Goal: Information Seeking & Learning: Learn about a topic

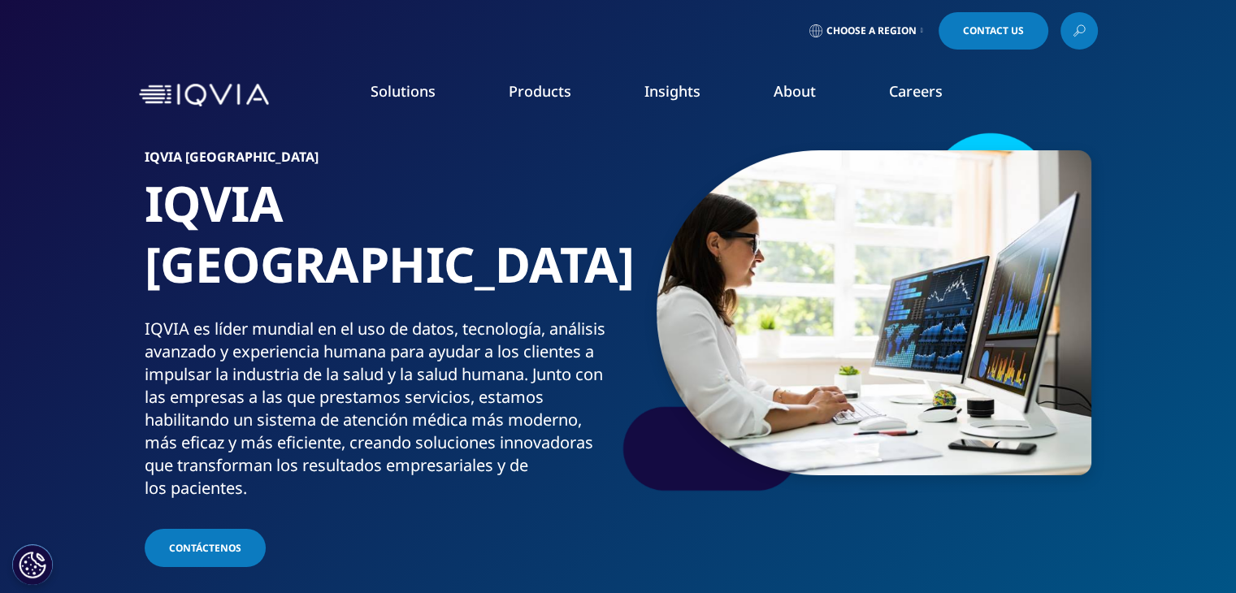
click at [440, 203] on link "Information Management" at bounding box center [479, 204] width 287 height 18
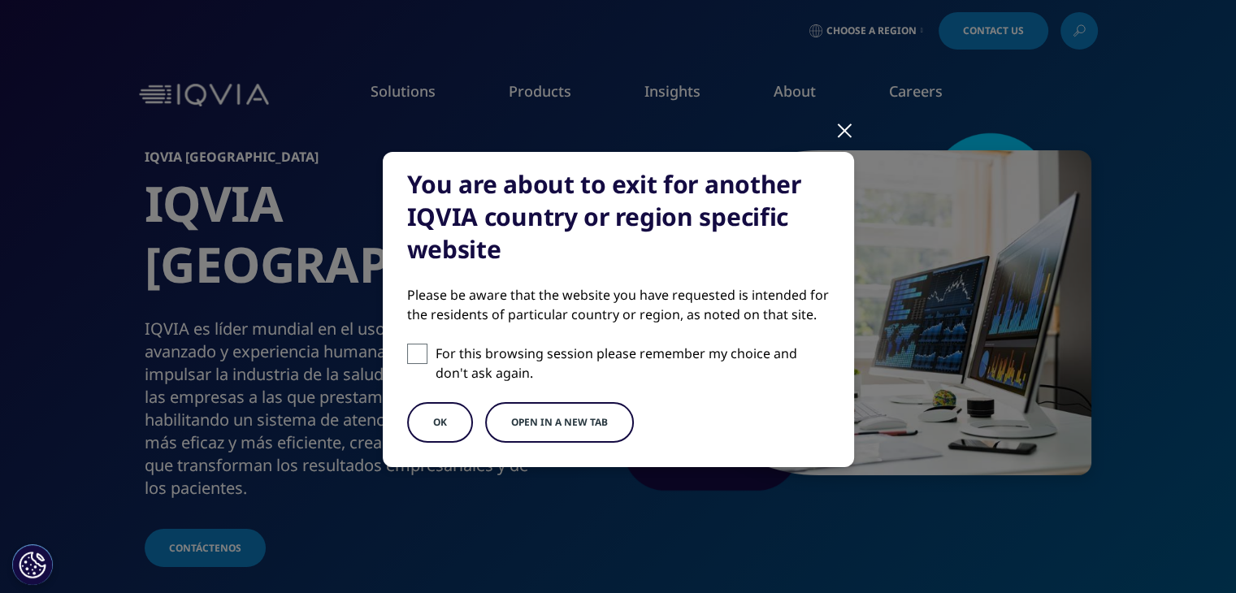
click at [409, 364] on label "For this browsing session please remember my choice and don't ask again." at bounding box center [618, 363] width 423 height 39
click at [409, 364] on input "For this browsing session please remember my choice and don't ask again." at bounding box center [417, 354] width 20 height 20
checkbox input "true"
click at [446, 410] on button "OK" at bounding box center [440, 422] width 66 height 41
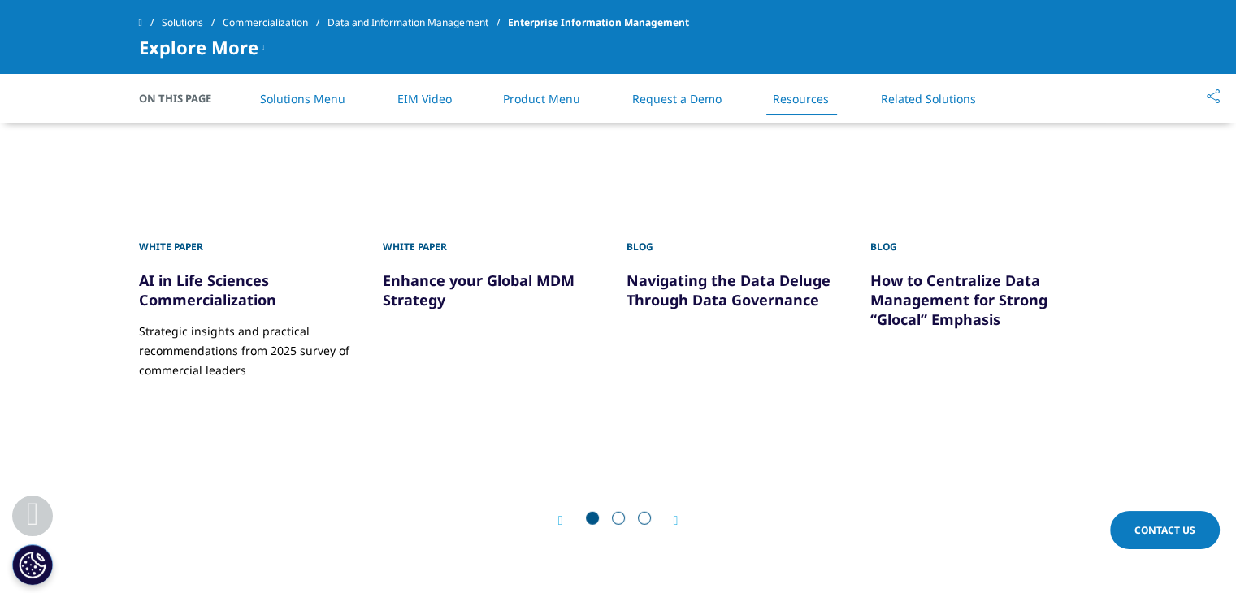
scroll to position [4632, 0]
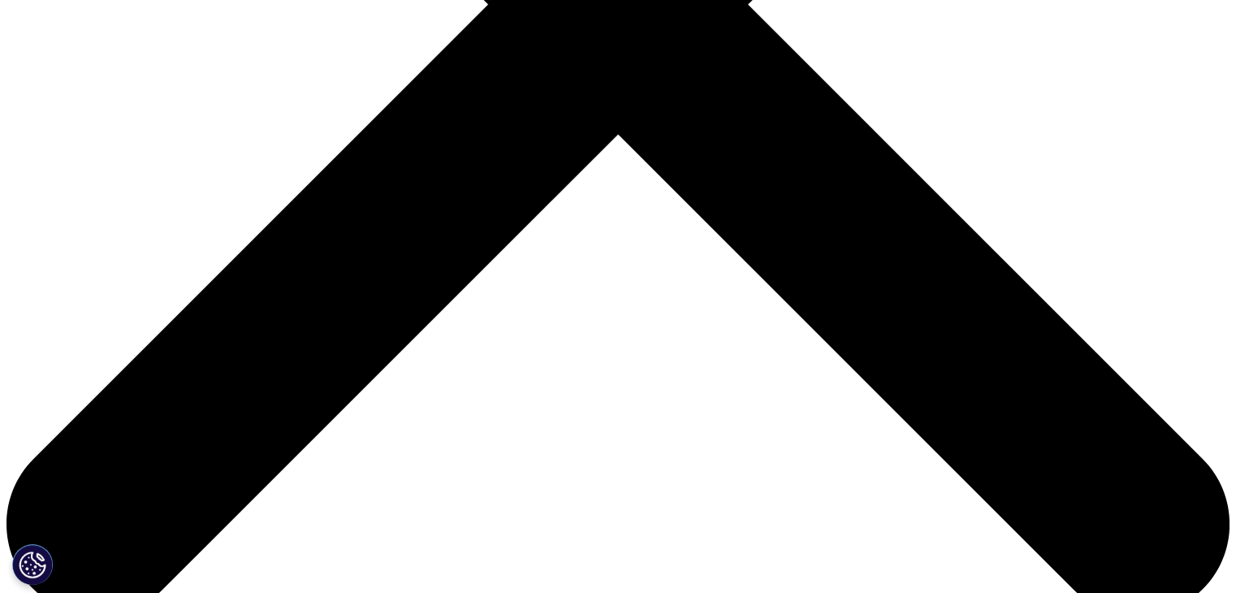
scroll to position [650, 0]
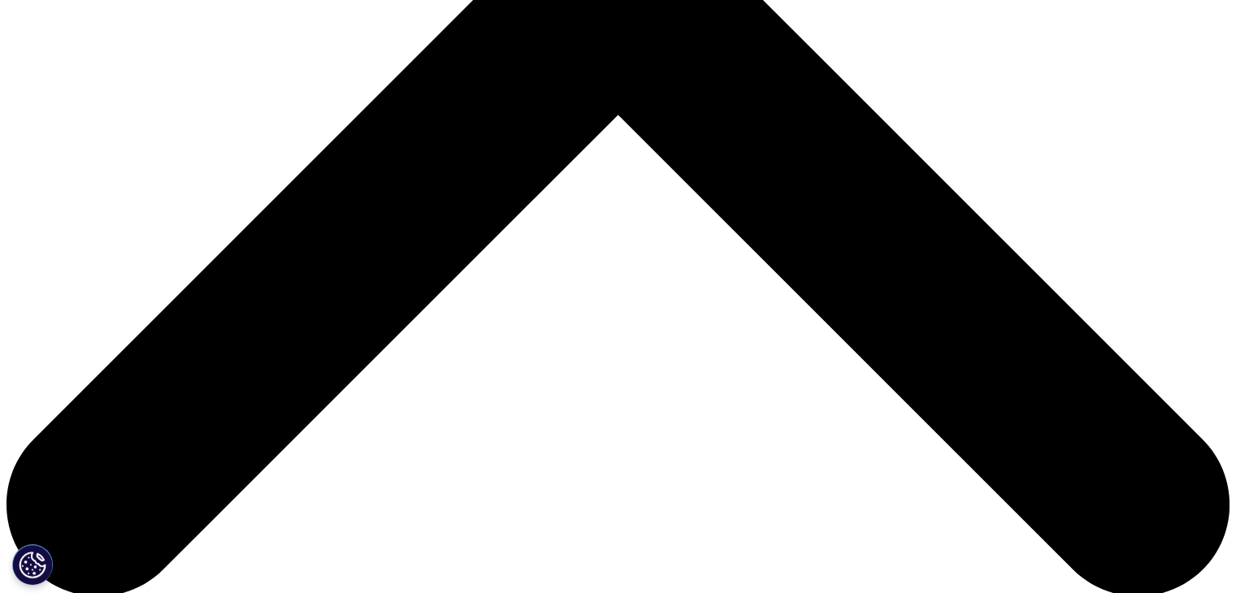
drag, startPoint x: 545, startPoint y: 217, endPoint x: 421, endPoint y: 261, distance: 131.9
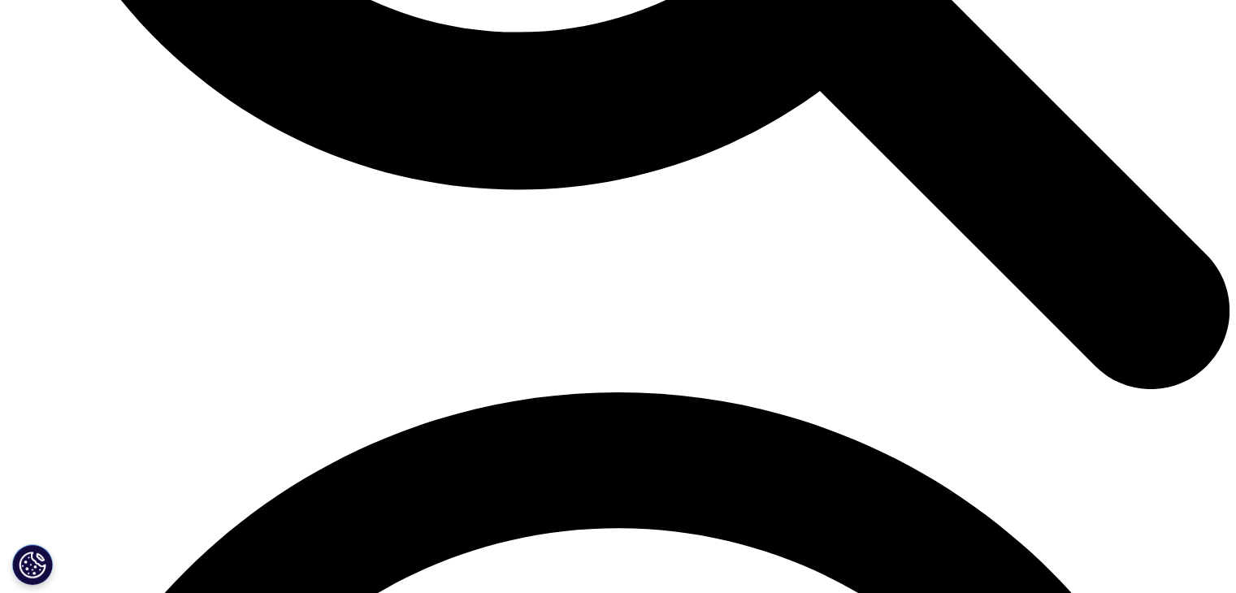
scroll to position [2113, 0]
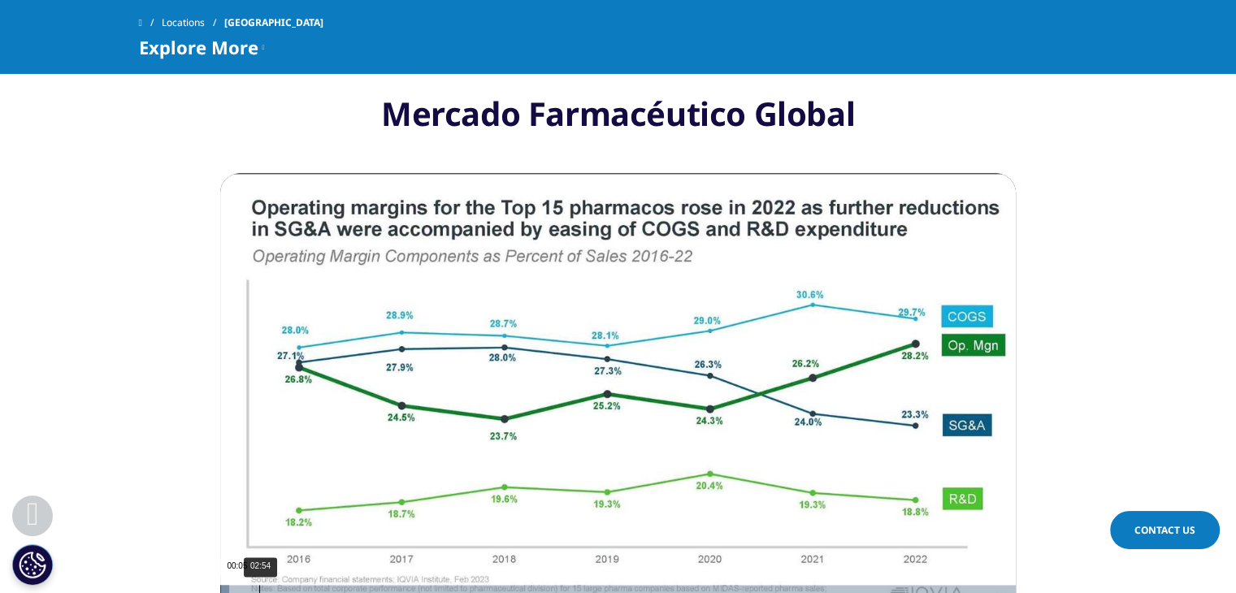
click at [260, 585] on div "Loaded : 1.11% 02:54 00:05" at bounding box center [618, 591] width 796 height 12
click at [225, 585] on div "00:21" at bounding box center [225, 591] width 1 height 12
click at [228, 585] on div "Loaded : 1.39% 00:29 00:07" at bounding box center [618, 591] width 796 height 12
click at [228, 585] on div "00:32" at bounding box center [228, 591] width 1 height 12
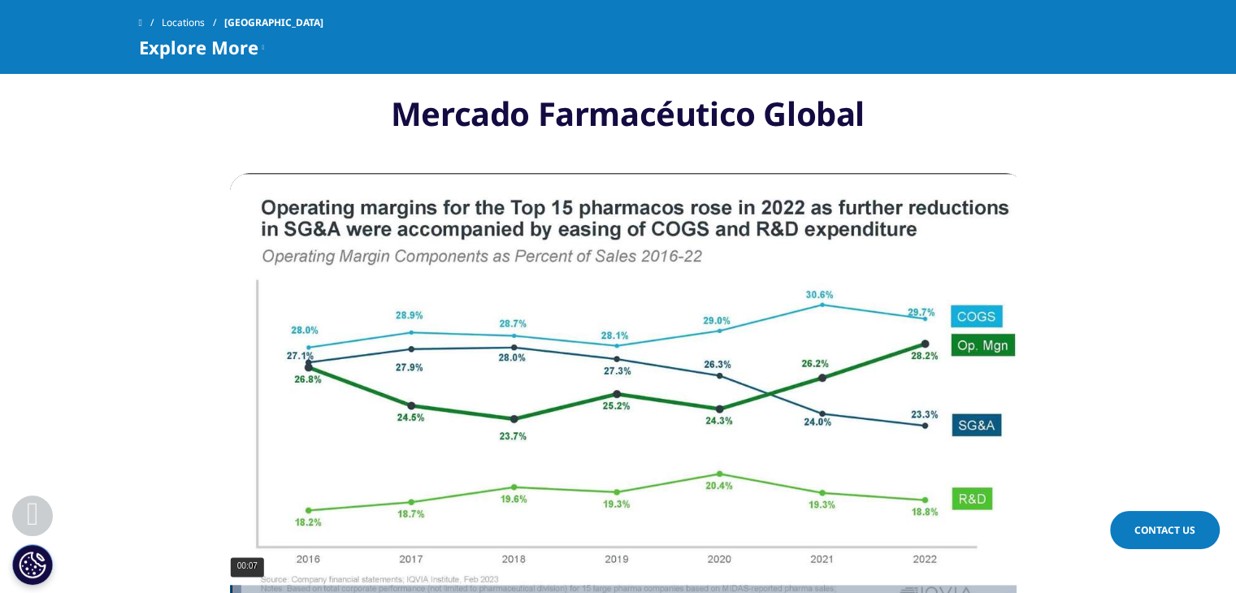
click at [242, 585] on div "Loaded : 1.39% 00:07 00:08" at bounding box center [628, 591] width 796 height 12
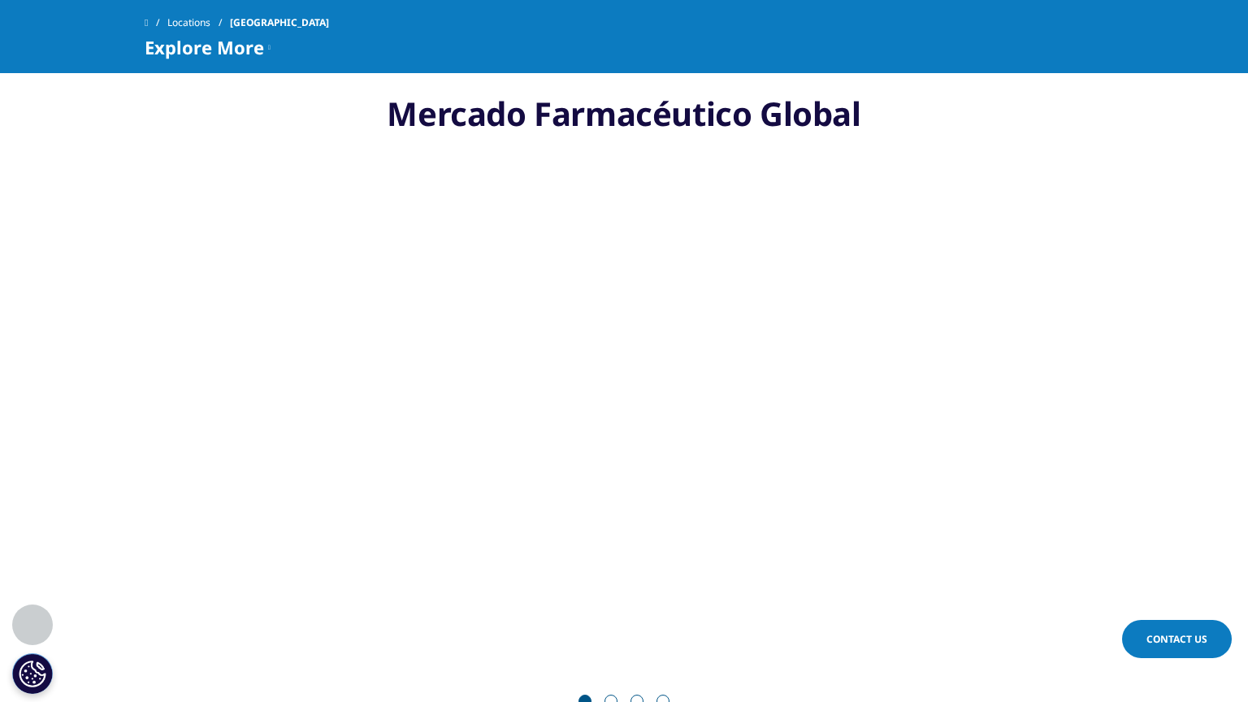
click at [251, 149] on div "01:09" at bounding box center [251, 143] width 1 height 12
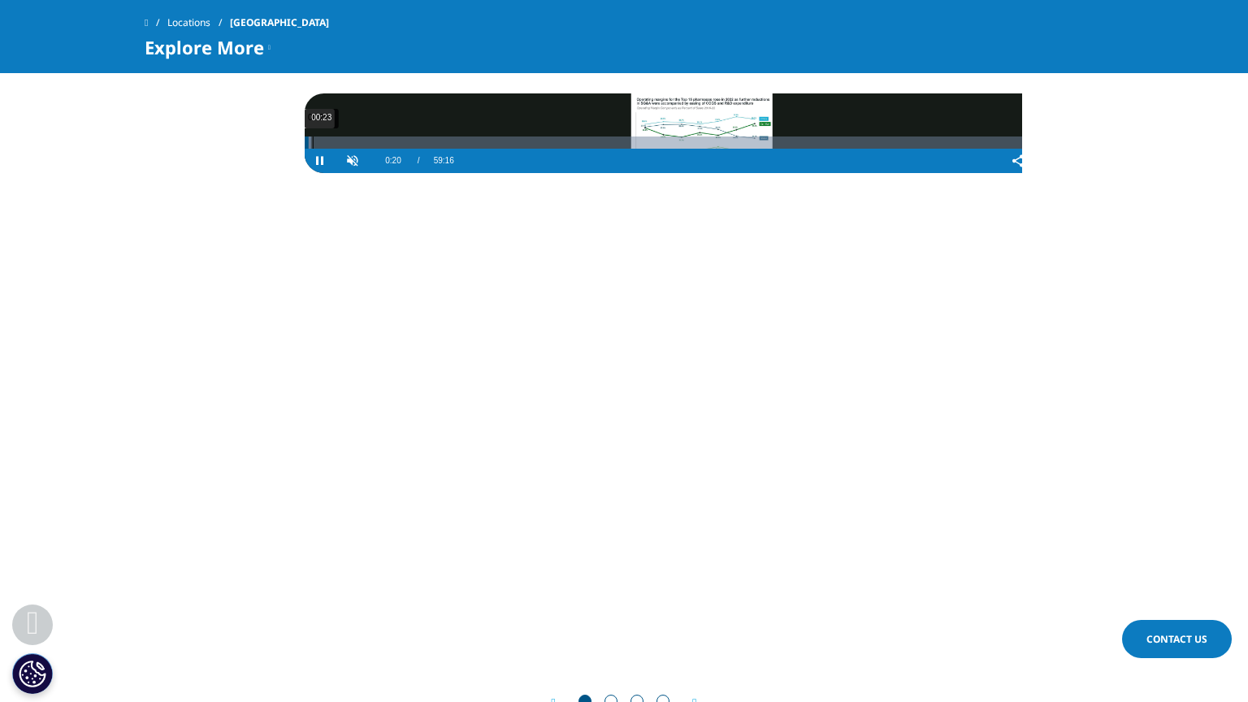
click at [304, 173] on video-js "Video Player is loading. Play Video Pause Skip Backward Skip Forward Unmute 0% …" at bounding box center [702, 133] width 796 height 80
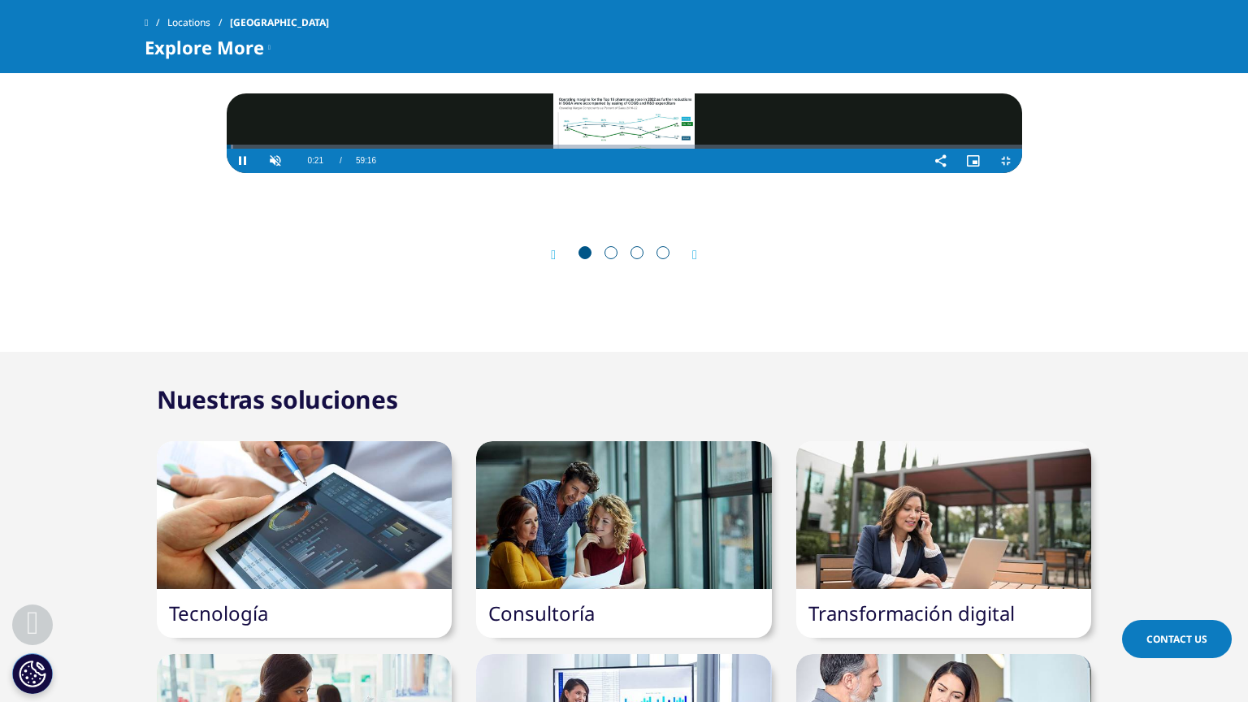
click at [227, 173] on video "Video Player" at bounding box center [625, 133] width 796 height 80
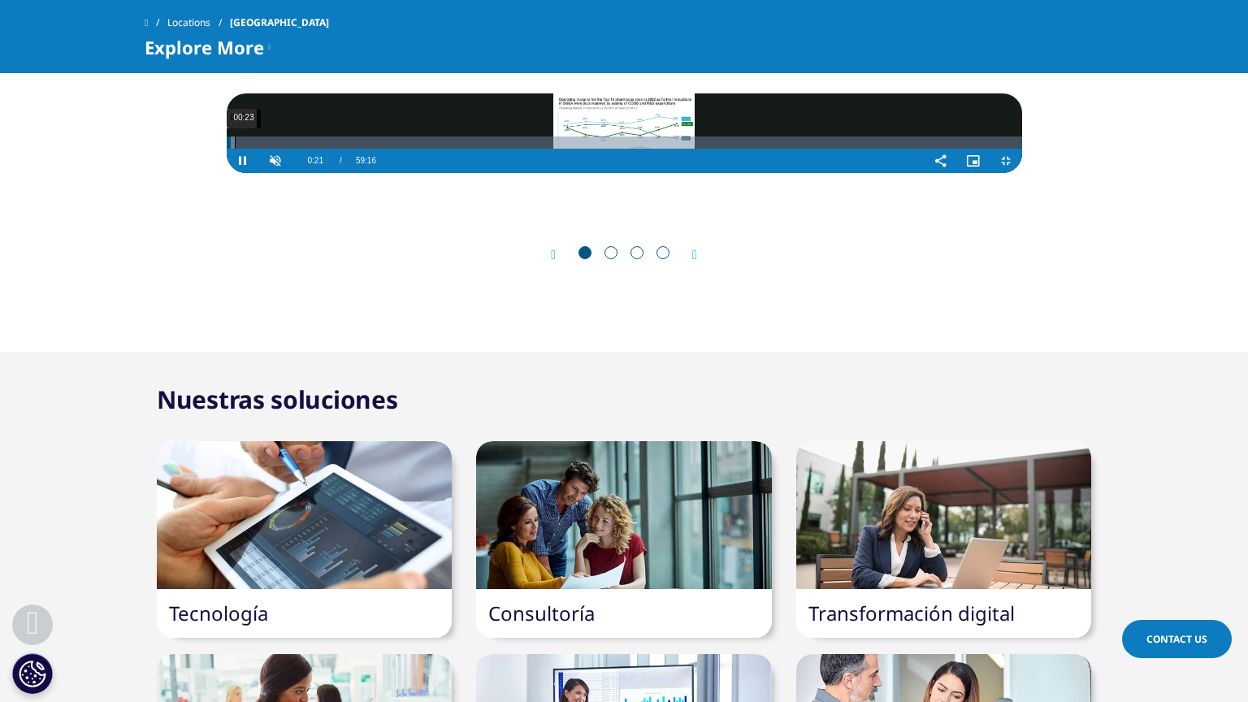
click at [235, 149] on div "00:23" at bounding box center [235, 143] width 1 height 12
click at [453, 149] on div "10:46" at bounding box center [453, 143] width 1 height 12
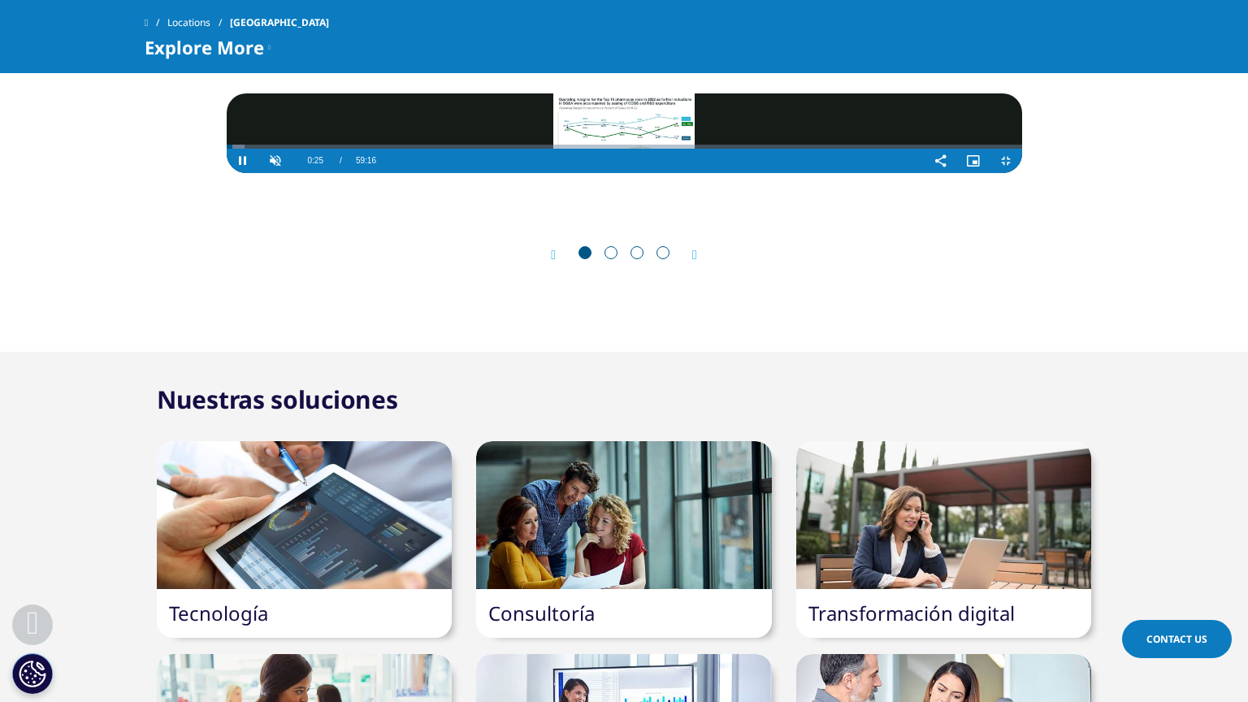
click at [1022, 161] on span "Video Player" at bounding box center [1006, 161] width 33 height 0
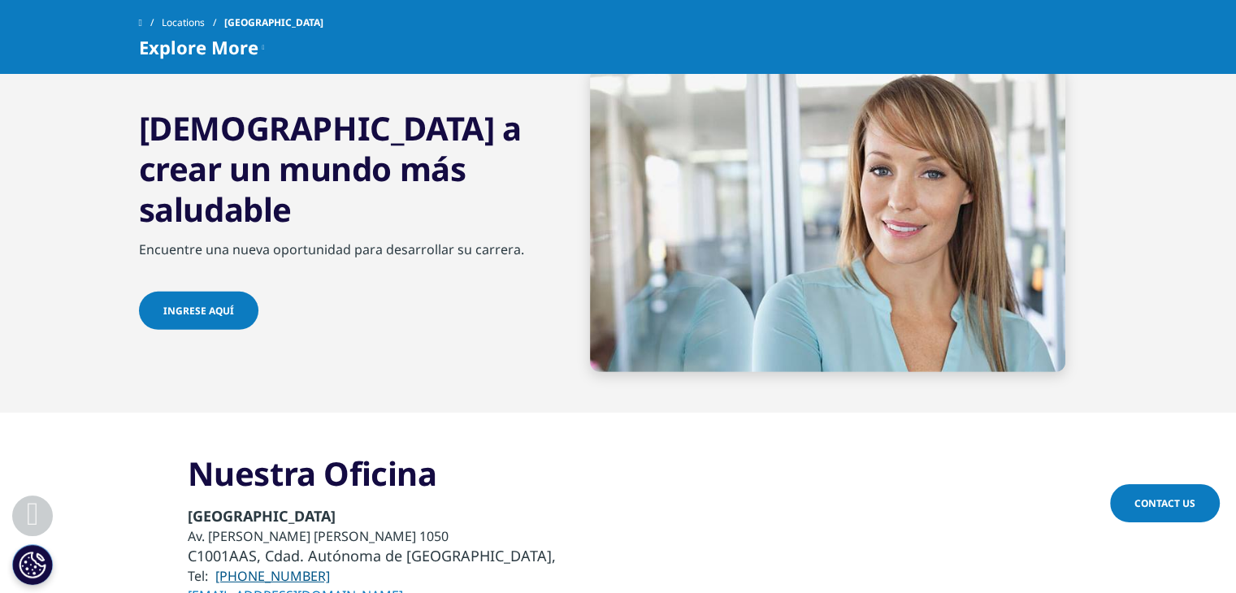
scroll to position [5282, 0]
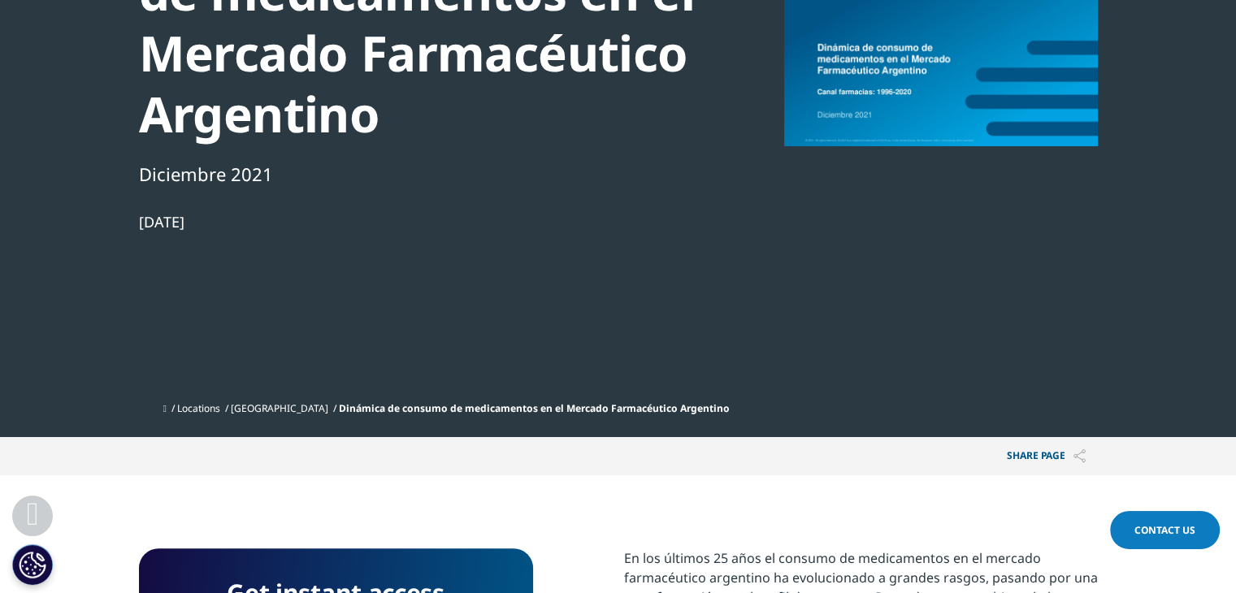
scroll to position [40, 0]
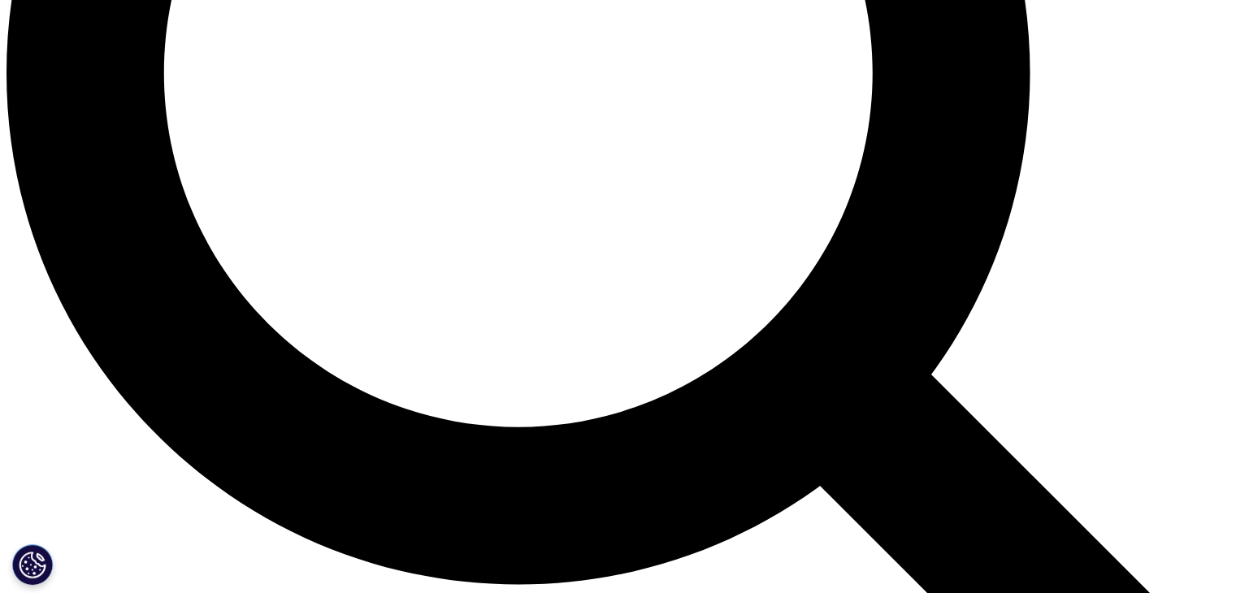
scroll to position [1788, 0]
